Goal: Task Accomplishment & Management: Use online tool/utility

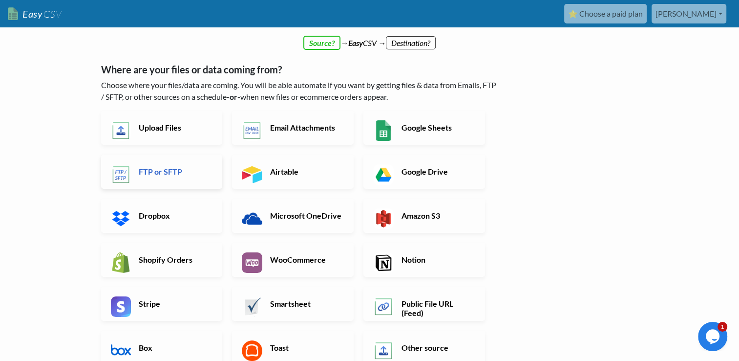
click at [170, 167] on h6 "FTP or SFTP" at bounding box center [174, 171] width 77 height 9
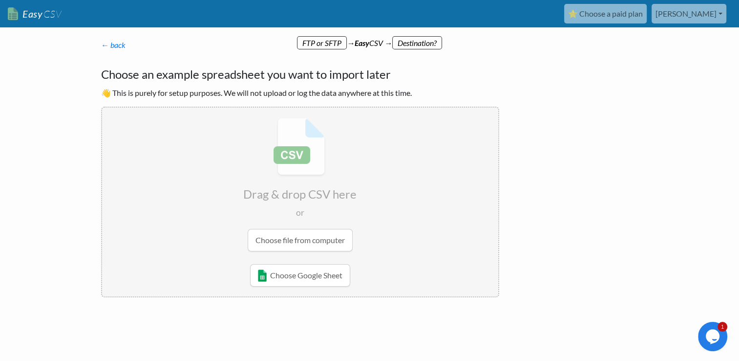
click at [315, 242] on input "file" at bounding box center [300, 185] width 396 height 154
type input "C:\fakepath\EAN_NEU.csv"
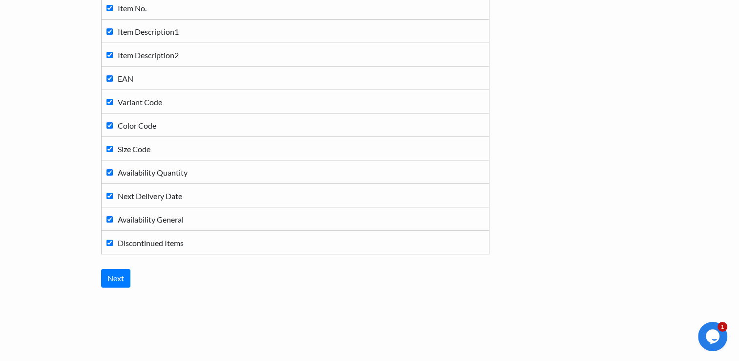
scroll to position [151, 0]
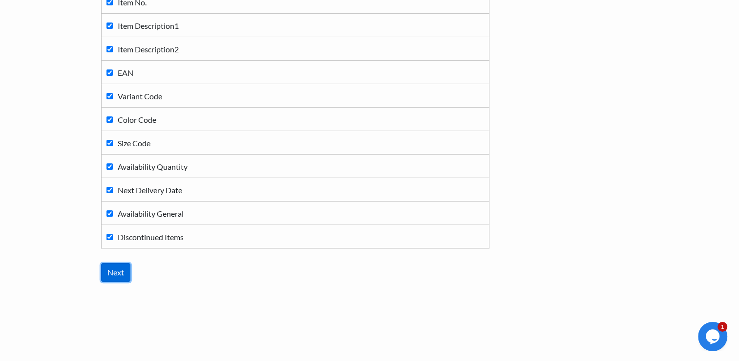
click at [113, 270] on input "Next" at bounding box center [115, 272] width 29 height 19
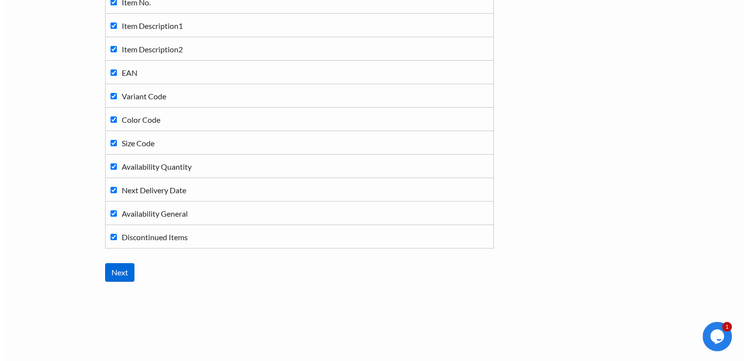
scroll to position [0, 0]
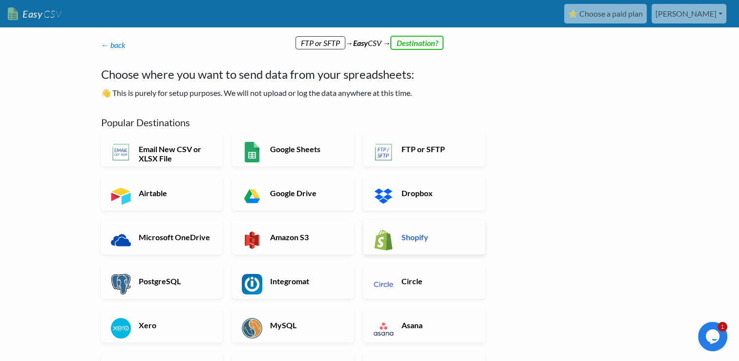
click at [388, 243] on img at bounding box center [383, 240] width 21 height 21
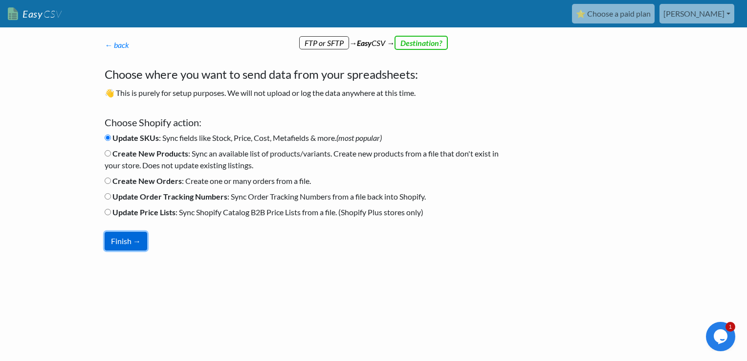
click at [127, 237] on button "Finish →" at bounding box center [126, 241] width 43 height 19
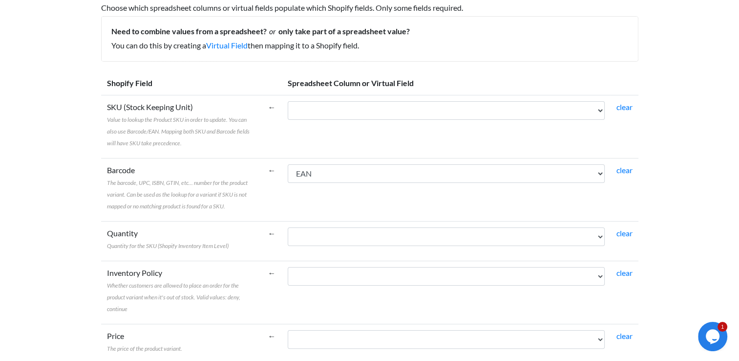
scroll to position [147, 0]
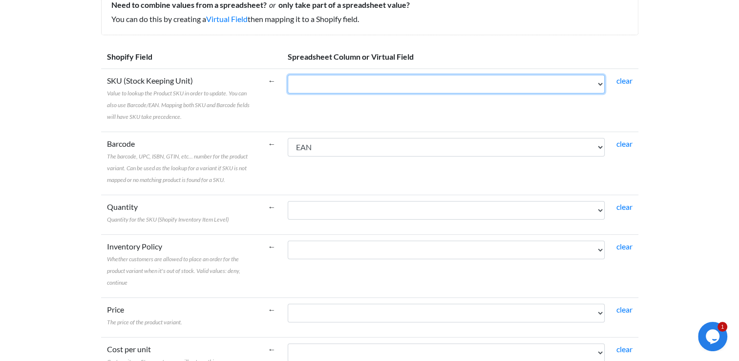
click at [588, 86] on select "Item No. Item Description1 Item Description2 EAN Variant Code Color Code Size C…" at bounding box center [446, 84] width 317 height 19
select select "cr_764551"
click at [288, 75] on select "Item No. Item Description1 Item Description2 EAN Variant Code Color Code Size C…" at bounding box center [446, 84] width 317 height 19
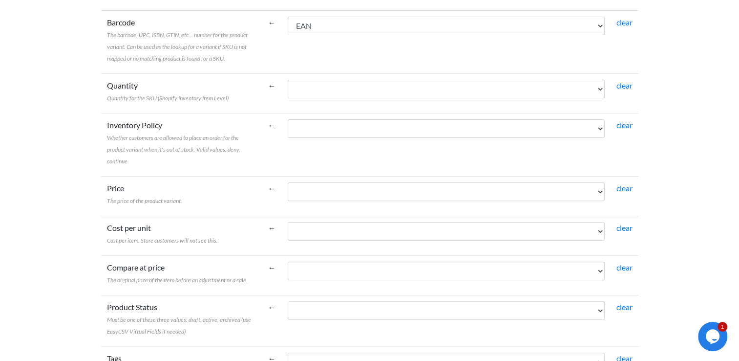
scroll to position [244, 0]
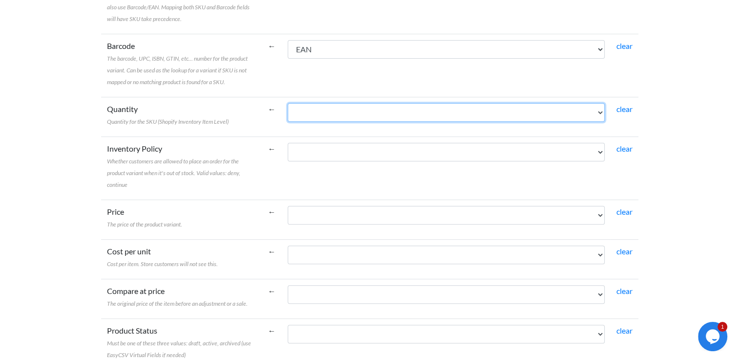
click at [417, 115] on select "Item No. Item Description1 Item Description2 EAN Variant Code Color Code Size C…" at bounding box center [446, 112] width 317 height 19
select select "cr_764555"
click at [288, 103] on select "Item No. Item Description1 Item Description2 EAN Variant Code Color Code Size C…" at bounding box center [446, 112] width 317 height 19
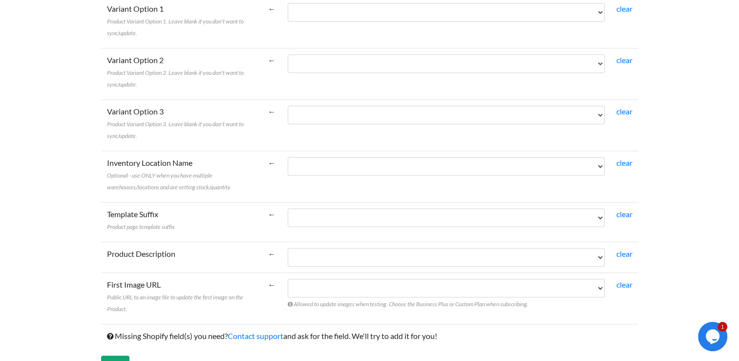
scroll to position [712, 0]
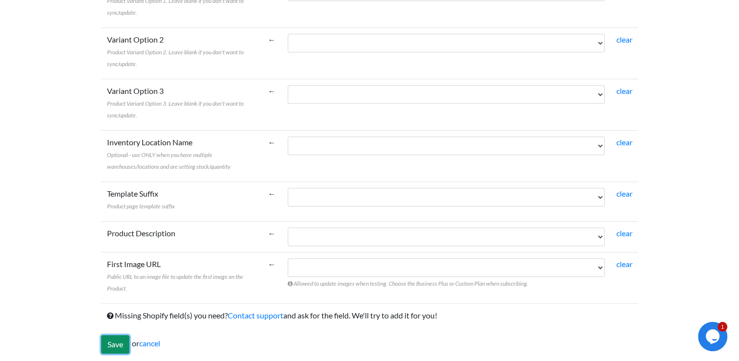
click at [120, 343] on input "Save" at bounding box center [115, 344] width 28 height 19
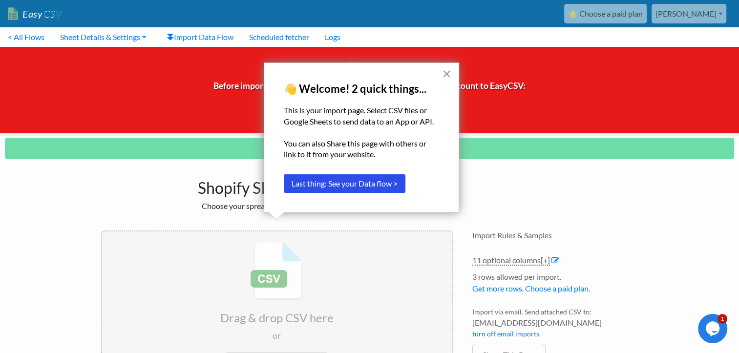
click at [445, 72] on button "×" at bounding box center [446, 74] width 9 height 16
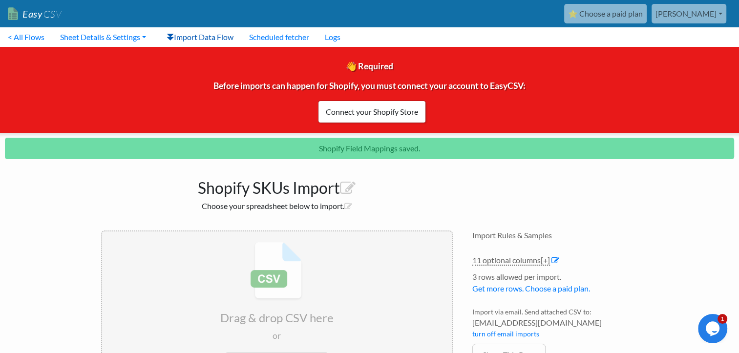
click at [233, 35] on link "Import Data Flow" at bounding box center [200, 37] width 83 height 20
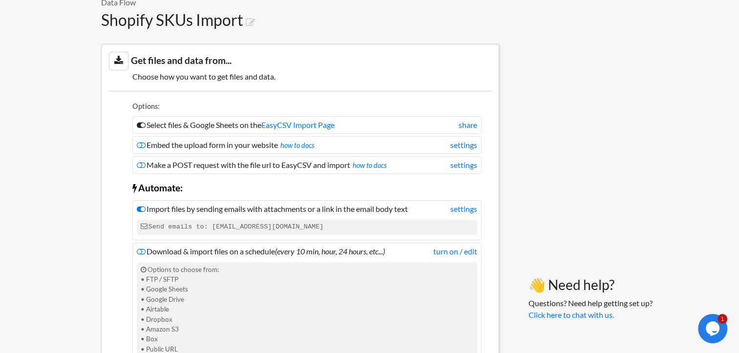
scroll to position [147, 0]
click at [143, 251] on icon at bounding box center [141, 251] width 9 height 8
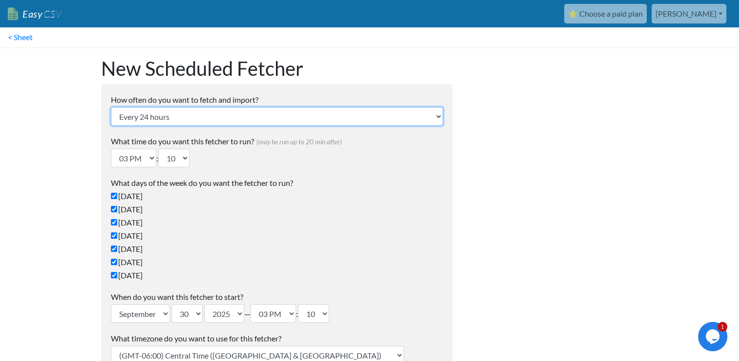
click at [218, 114] on select "Every 24 hours Every 4 hours Every hour Every 10-20 minutes Every 1 week Every …" at bounding box center [277, 116] width 332 height 19
select select "4_hours"
click at [111, 107] on select "Every 24 hours Every 4 hours Every hour Every 10-20 minutes Every 1 week Every …" at bounding box center [277, 116] width 332 height 19
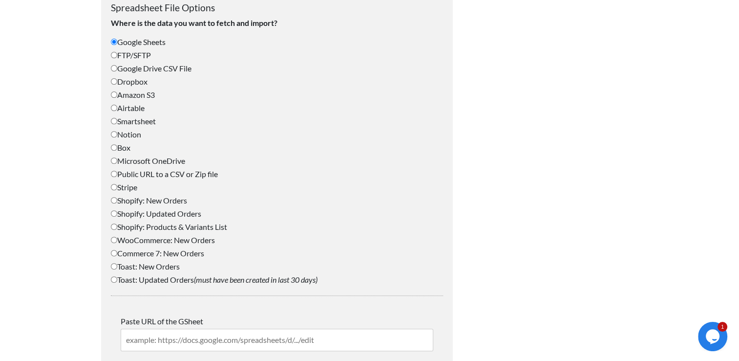
scroll to position [342, 0]
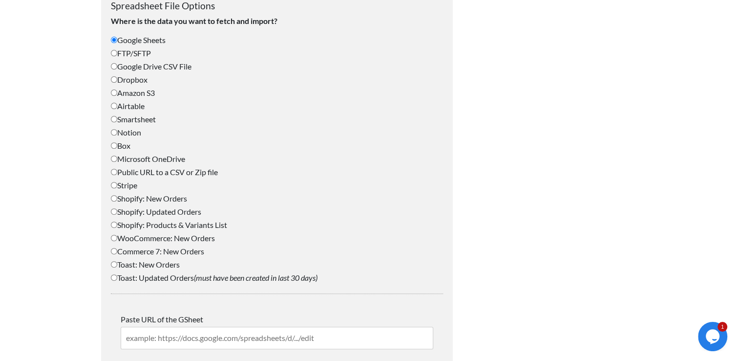
click at [147, 51] on label "FTP/SFTP" at bounding box center [277, 53] width 332 height 12
click at [117, 51] on input "FTP/SFTP" at bounding box center [114, 53] width 6 height 6
radio input "true"
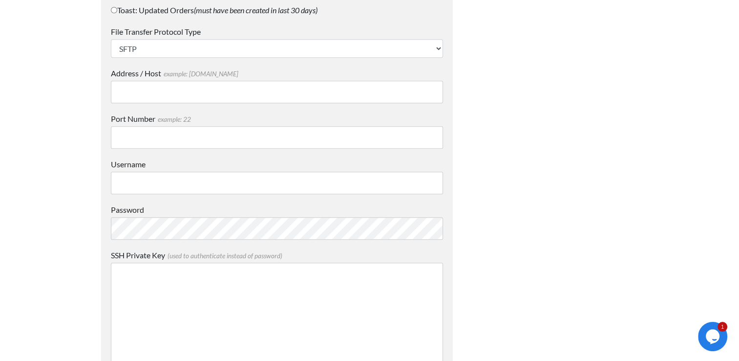
scroll to position [586, 0]
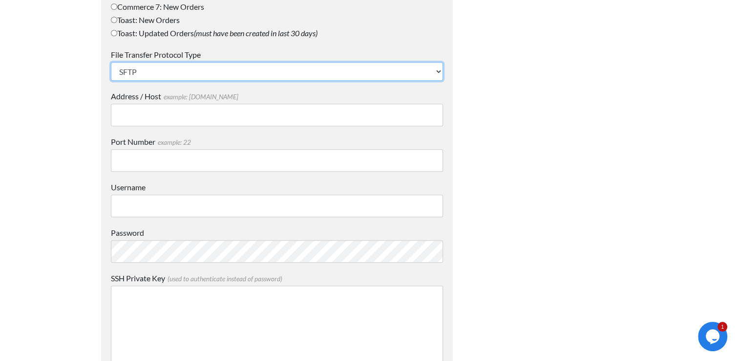
drag, startPoint x: 235, startPoint y: 76, endPoint x: 233, endPoint y: 81, distance: 5.3
click at [235, 76] on select "SFTP FTP FTPS" at bounding box center [277, 71] width 332 height 19
select select "FTP"
click at [111, 62] on select "SFTP FTP FTPS" at bounding box center [277, 71] width 332 height 19
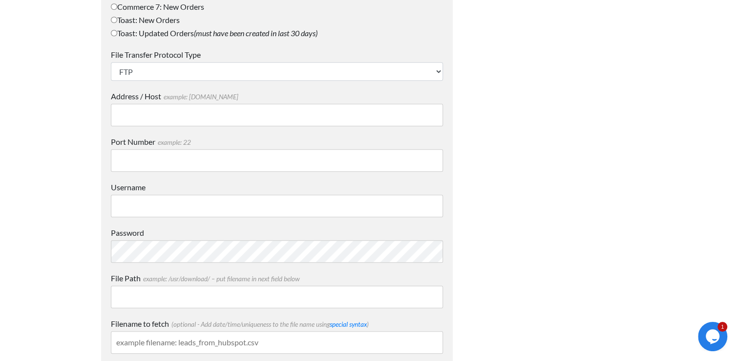
click at [180, 117] on input "Address / Host example: mydomain.com" at bounding box center [277, 115] width 332 height 22
paste input "ftp01.jako.de"
type input "ftp01.jako.de"
click at [182, 163] on input "Port Number example: 22" at bounding box center [277, 160] width 332 height 22
paste input "21"
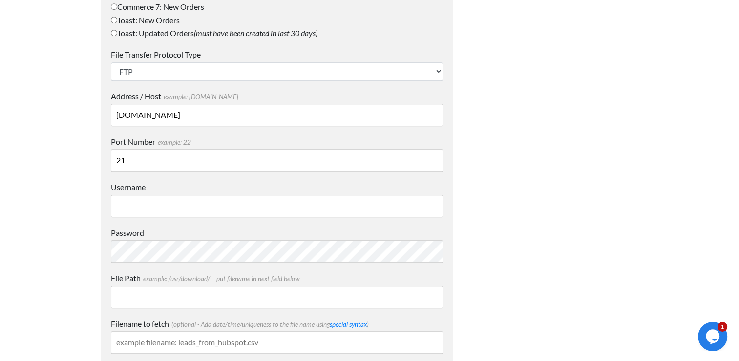
type input "21"
click at [190, 204] on input "Username" at bounding box center [277, 205] width 332 height 22
paste input "16185"
type input "16185"
click at [149, 297] on input "File Path example: /usr/download/ – put filename in next field below" at bounding box center [277, 296] width 332 height 22
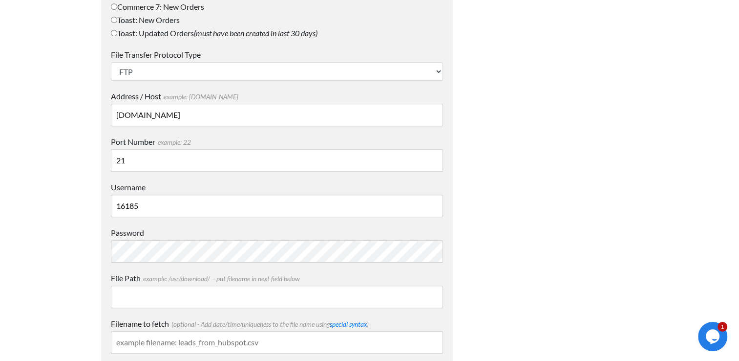
paste input "/JAKOEAN/"
type input "/JAKOEAN/"
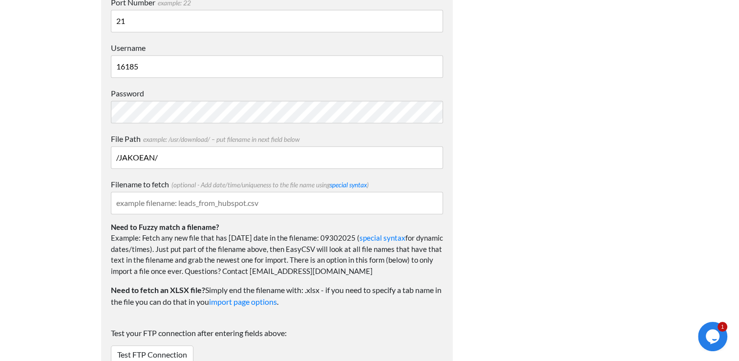
scroll to position [733, 0]
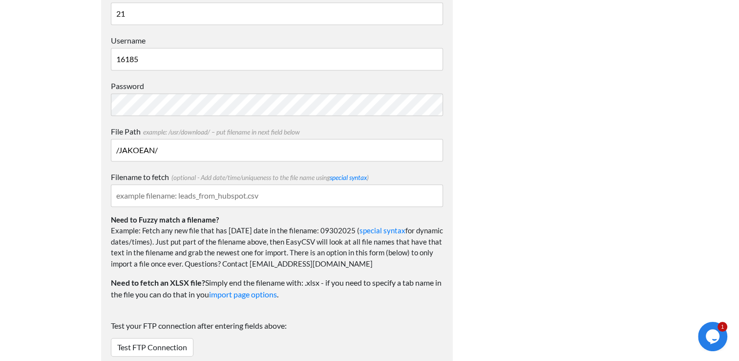
click at [199, 196] on input "Filename to fetch (optional - Add date/time/uniqueness to the file name using s…" at bounding box center [277, 195] width 332 height 22
paste input "EAN_NEU.csv"
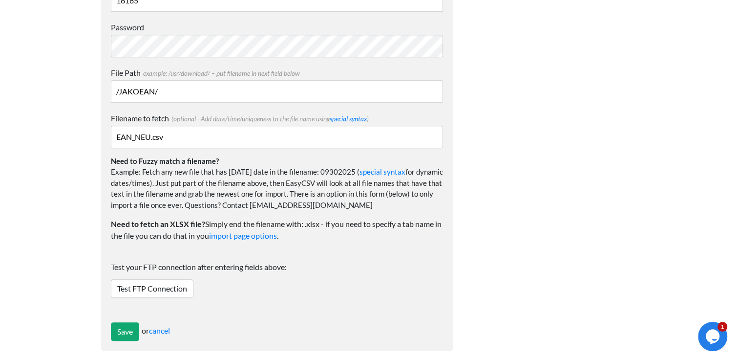
scroll to position [798, 0]
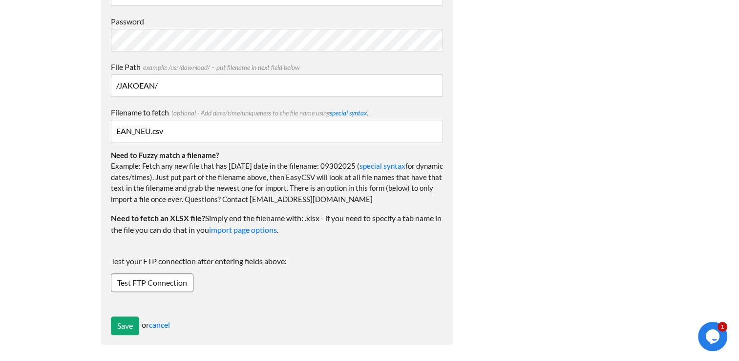
type input "EAN_NEU.csv"
click at [147, 281] on link "Test FTP Connection" at bounding box center [152, 282] width 83 height 19
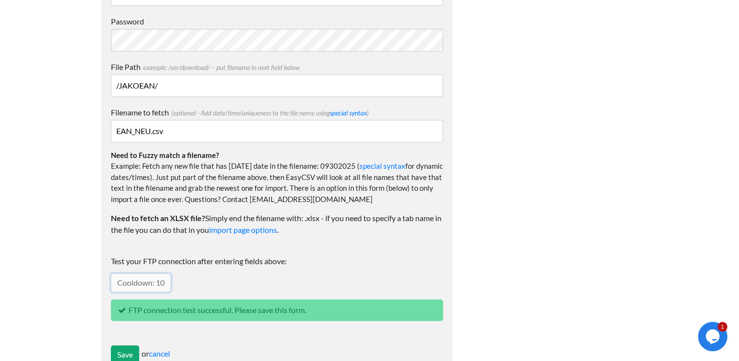
scroll to position [826, 0]
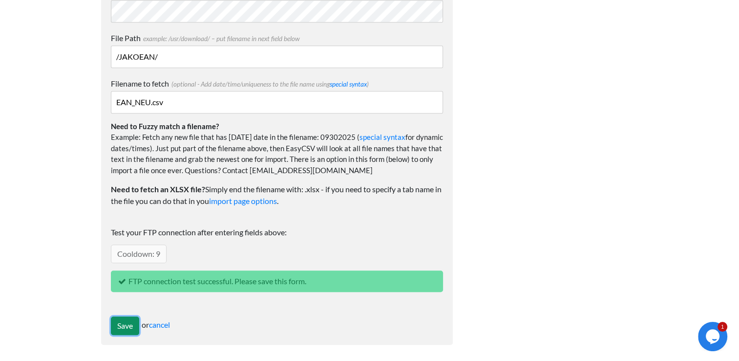
click at [127, 324] on input "Save" at bounding box center [125, 325] width 28 height 19
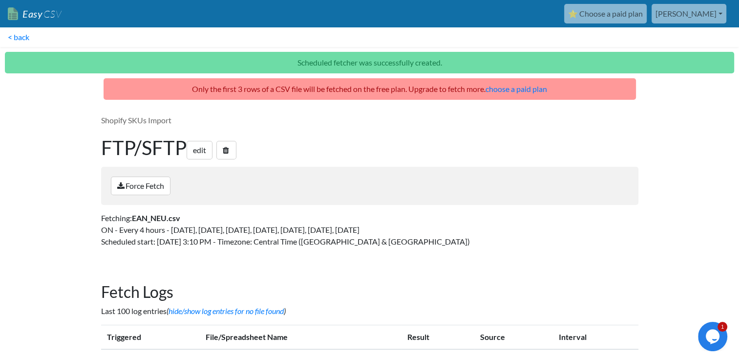
scroll to position [14, 0]
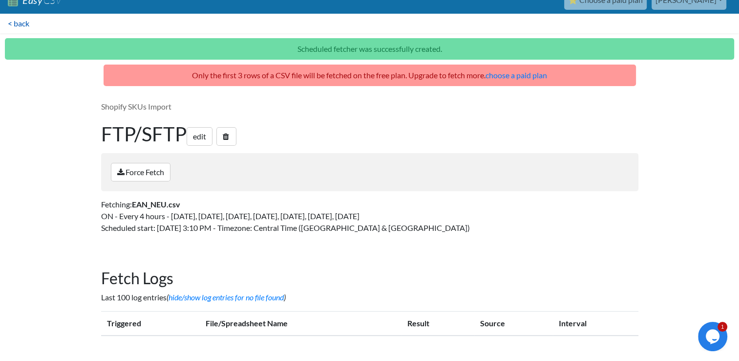
click at [23, 22] on link "< back" at bounding box center [18, 24] width 37 height 20
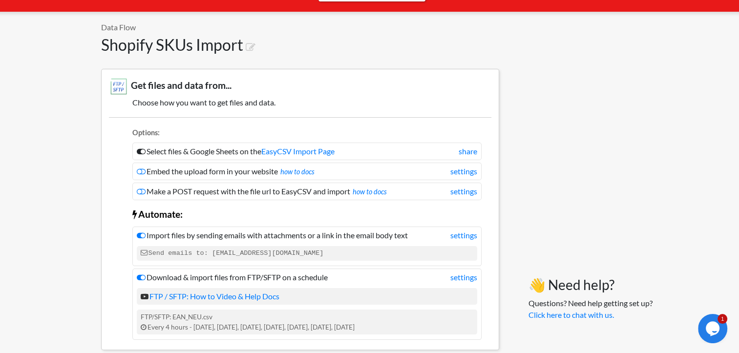
scroll to position [98, 0]
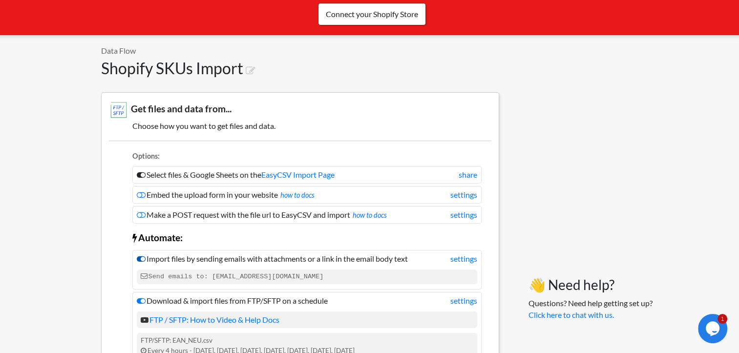
click at [142, 258] on icon at bounding box center [141, 259] width 9 height 8
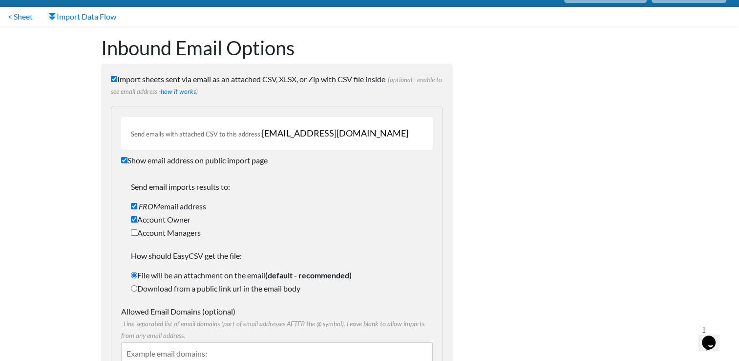
scroll to position [20, 0]
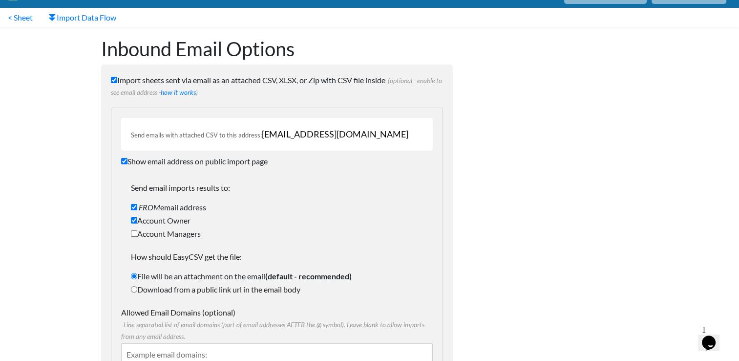
click at [129, 80] on label "Import sheets sent via email as an attached CSV, XLSX, or Zip with CSV file ins…" at bounding box center [277, 85] width 332 height 23
click at [117, 80] on input "Import sheets sent via email as an attached CSV, XLSX, or Zip with CSV file ins…" at bounding box center [114, 80] width 6 height 6
checkbox input "false"
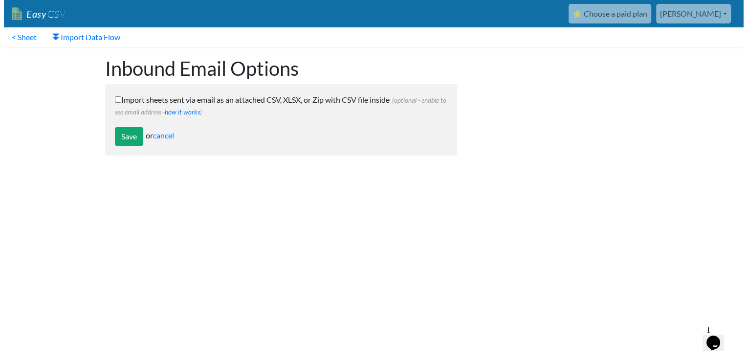
scroll to position [0, 0]
click at [124, 141] on input "Save" at bounding box center [128, 136] width 28 height 19
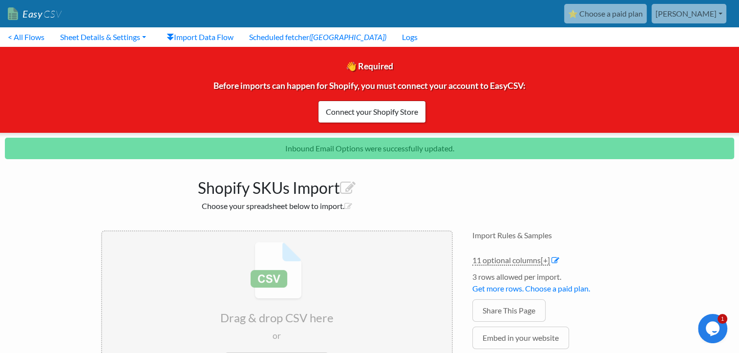
click at [704, 18] on link "[PERSON_NAME]" at bounding box center [689, 14] width 75 height 20
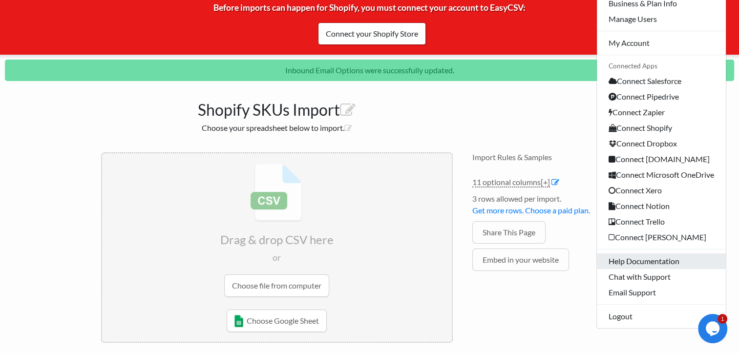
scroll to position [84, 0]
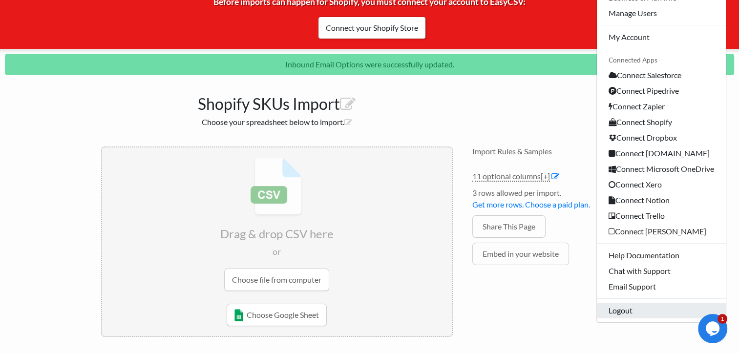
click at [650, 312] on link "Logout" at bounding box center [661, 311] width 129 height 16
